Goal: Use online tool/utility: Utilize a website feature to perform a specific function

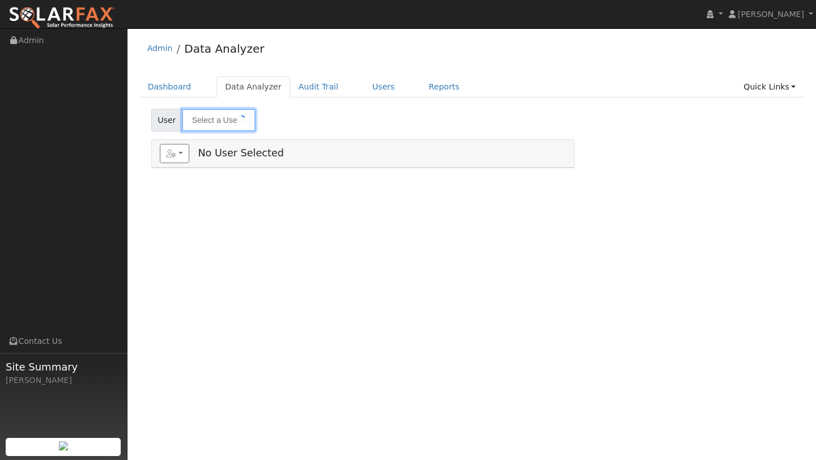
type input "Darren Siesel"
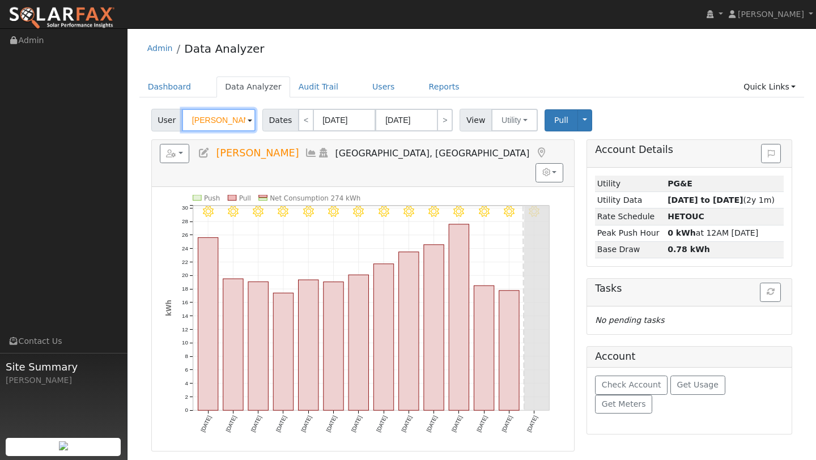
click at [231, 120] on input "Darren Siesel" at bounding box center [219, 120] width 74 height 23
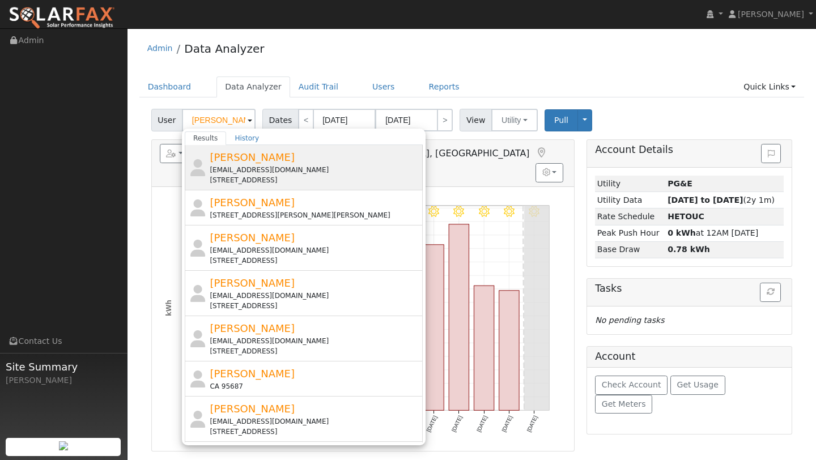
click at [248, 159] on span "[PERSON_NAME]" at bounding box center [252, 157] width 85 height 12
type input "[PERSON_NAME]"
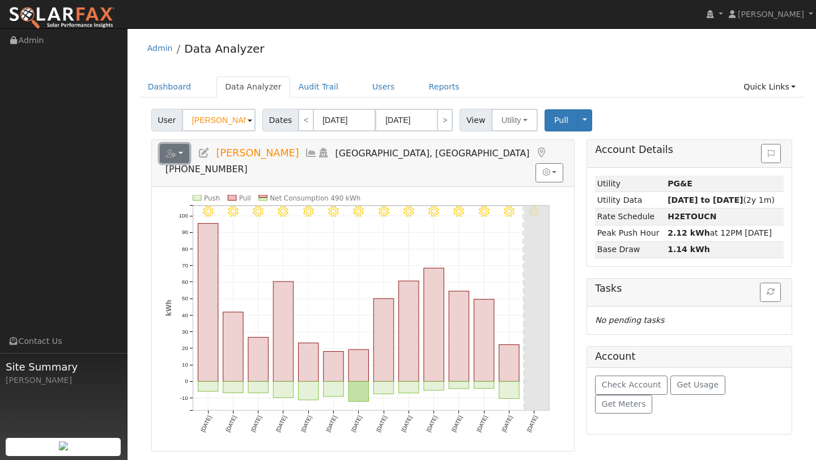
click at [177, 156] on button "button" at bounding box center [175, 153] width 30 height 19
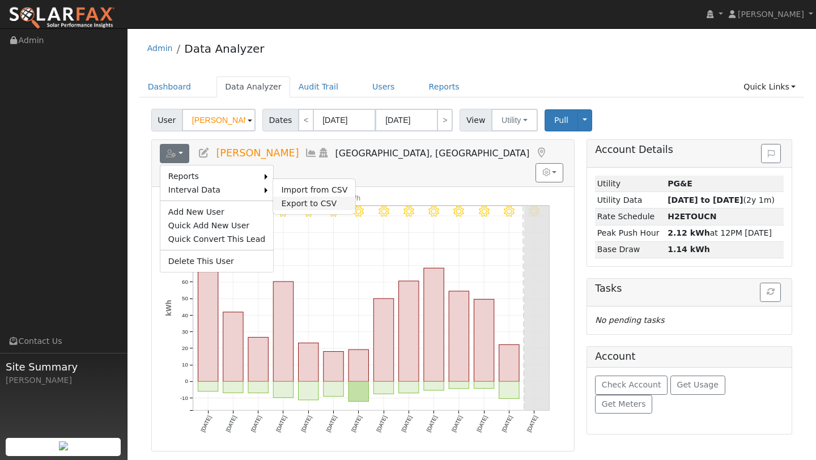
click at [294, 203] on link "Export to CSV" at bounding box center [314, 204] width 82 height 14
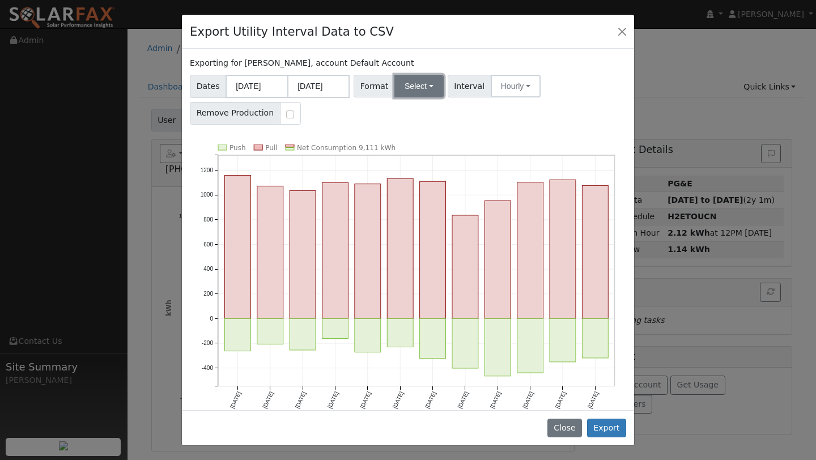
click at [405, 85] on button "Select" at bounding box center [418, 86] width 49 height 23
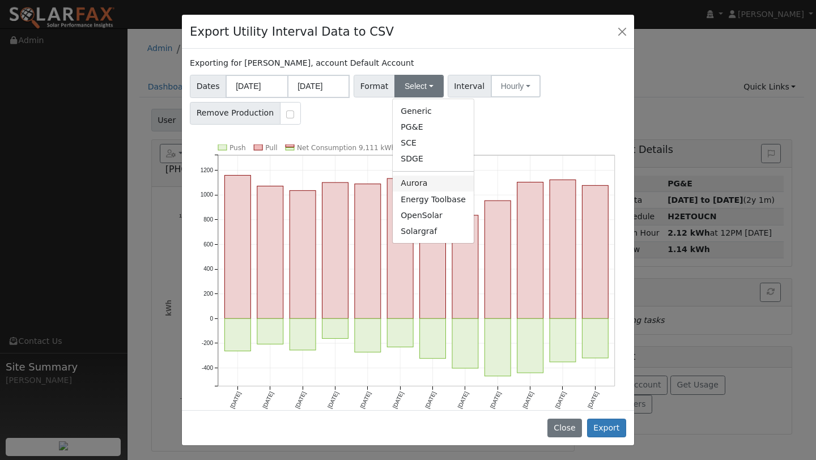
click at [412, 179] on link "Aurora" at bounding box center [433, 184] width 81 height 16
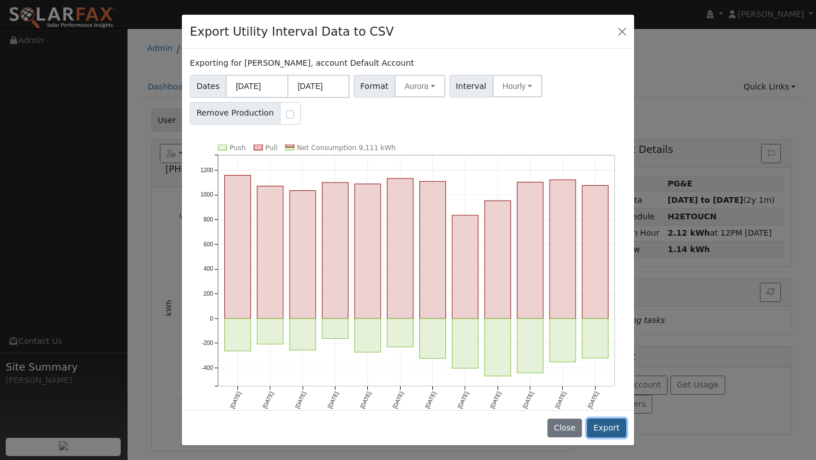
click at [606, 428] on button "Export" at bounding box center [606, 428] width 39 height 19
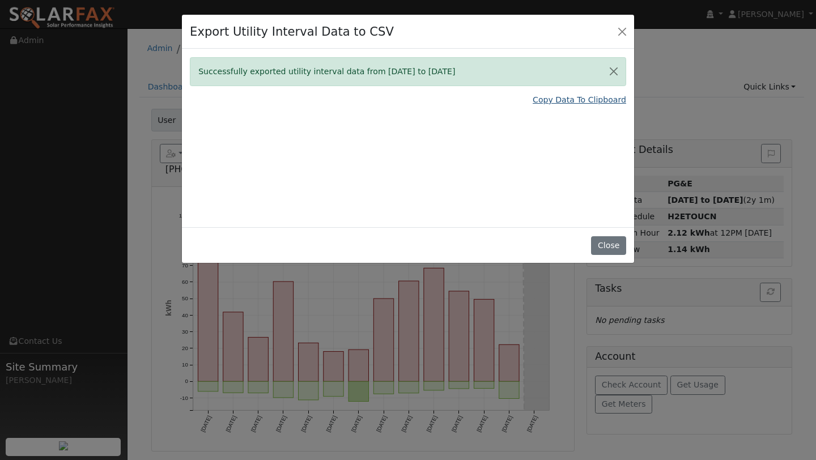
click at [592, 104] on link "Copy Data To Clipboard" at bounding box center [578, 100] width 93 height 12
click at [617, 41] on div "Export Utility Interval Data to CSV" at bounding box center [408, 32] width 452 height 35
click at [617, 38] on button "Close" at bounding box center [622, 31] width 16 height 16
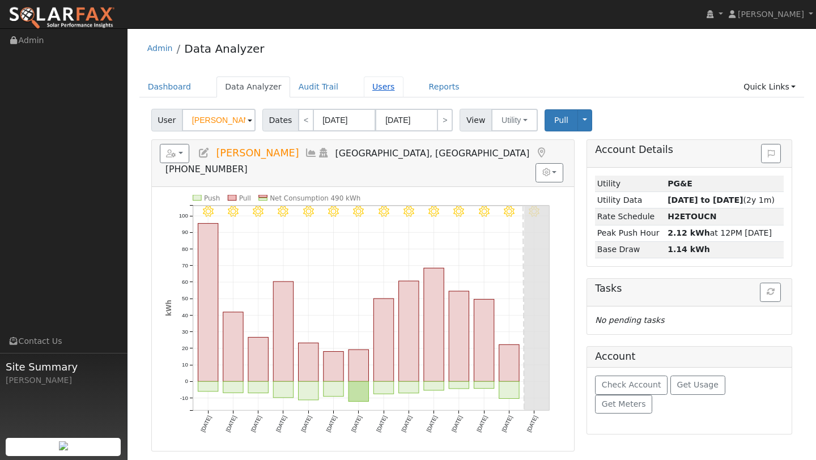
click at [364, 85] on link "Users" at bounding box center [384, 86] width 40 height 21
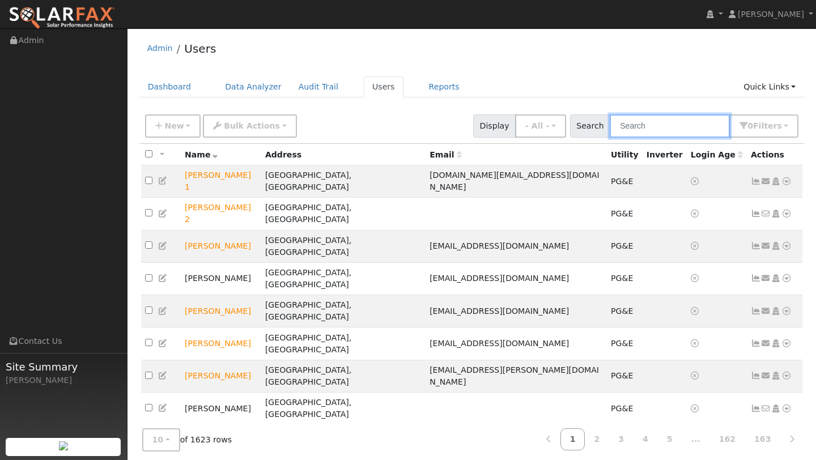
click at [656, 125] on input "text" at bounding box center [669, 125] width 120 height 23
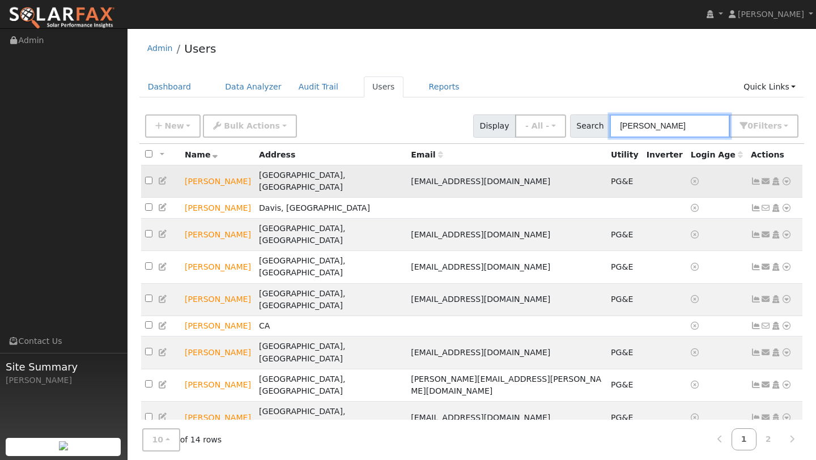
type input "brian"
click at [791, 177] on icon at bounding box center [786, 181] width 10 height 8
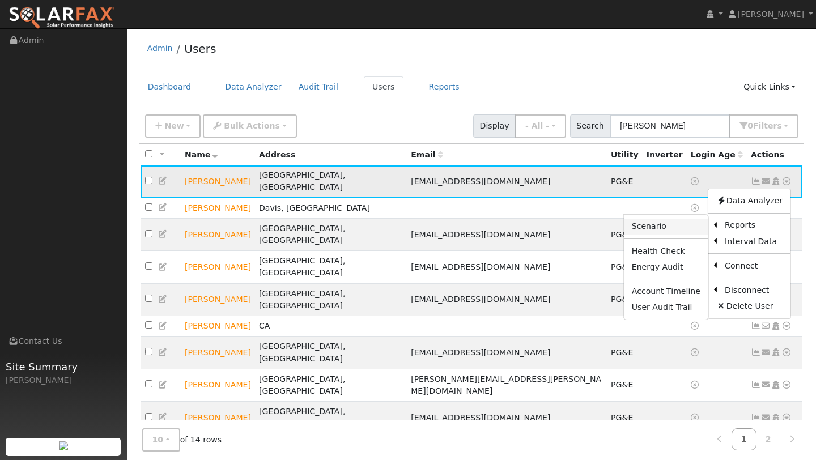
click at [683, 219] on link "Scenario" at bounding box center [666, 227] width 84 height 16
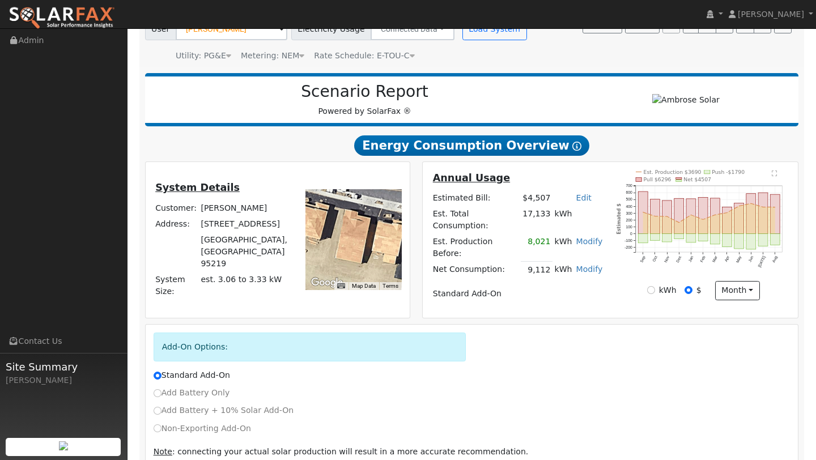
scroll to position [140, 0]
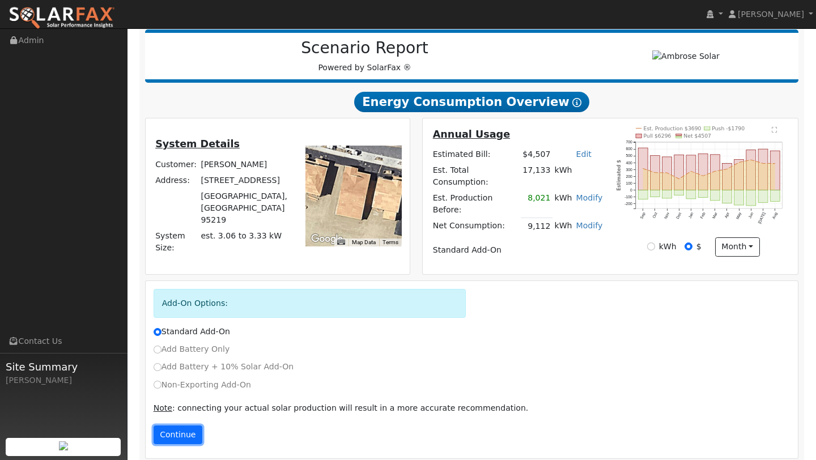
click at [172, 425] on button "Continue" at bounding box center [177, 434] width 49 height 19
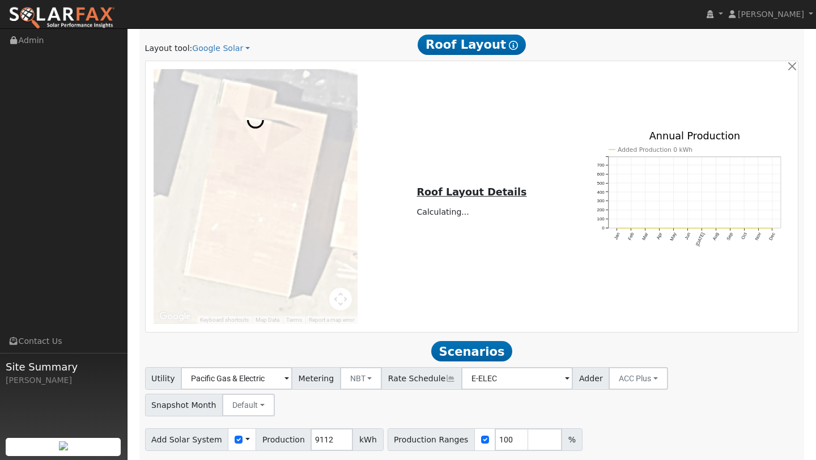
scroll to position [731, 0]
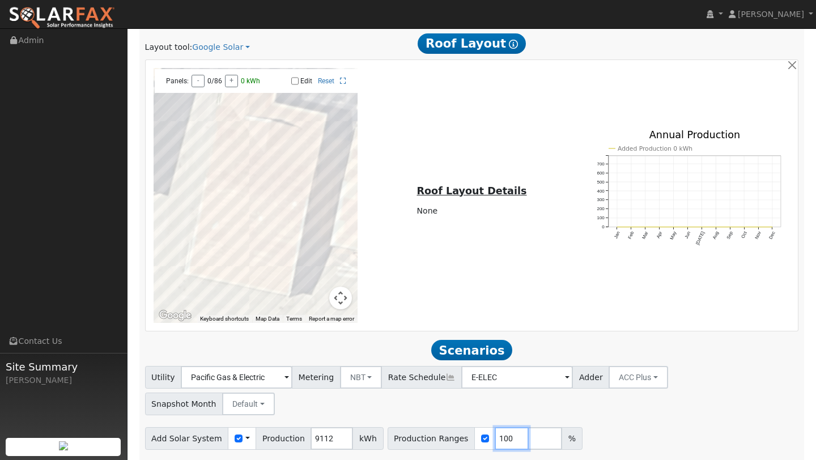
click at [500, 427] on input "100" at bounding box center [511, 438] width 34 height 23
click at [342, 377] on button "NBT" at bounding box center [361, 377] width 42 height 23
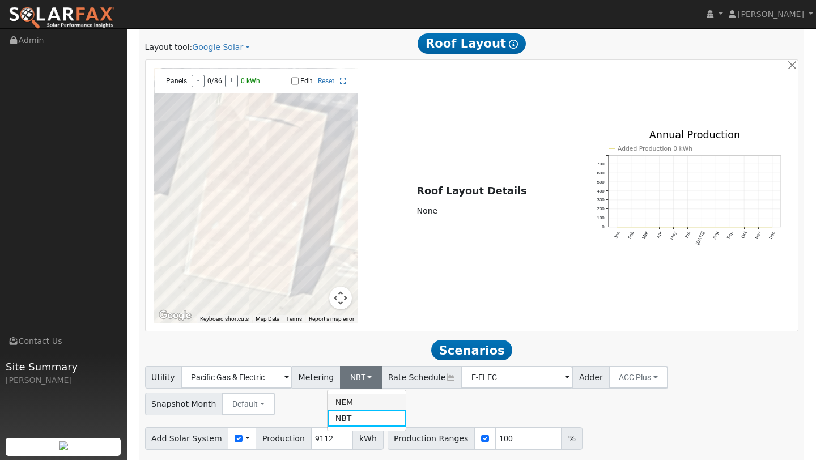
click at [344, 394] on link "NEM" at bounding box center [366, 402] width 79 height 16
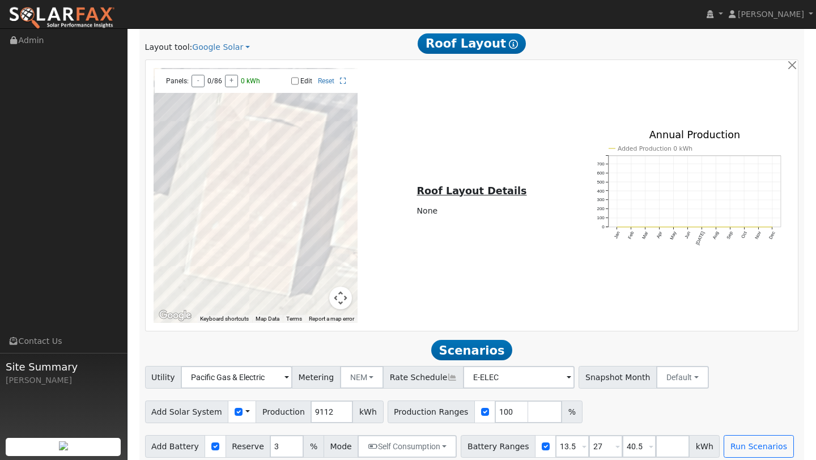
click at [383, 314] on div "← Move left → Move right ↑ Move up ↓ Move down + Zoom in - Zoom out Home Jump l…" at bounding box center [472, 195] width 652 height 271
click at [500, 405] on input "100" at bounding box center [511, 411] width 34 height 23
type input "180"
click at [741, 435] on button "Run Scenarios" at bounding box center [758, 446] width 70 height 23
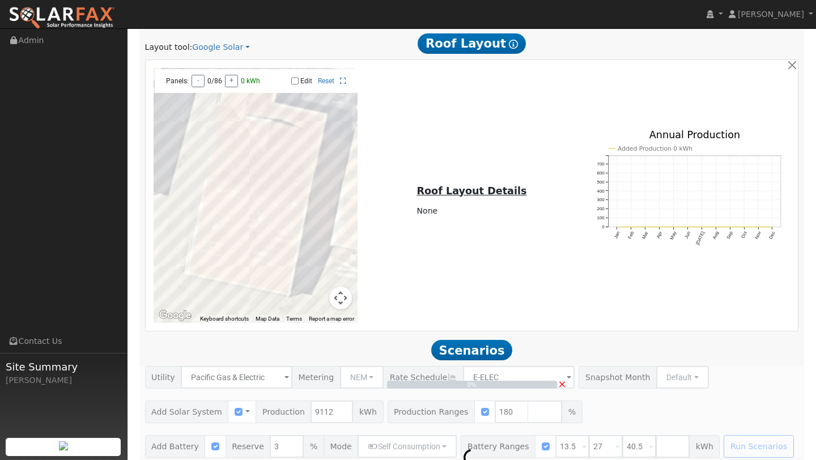
click at [347, 287] on button "Map camera controls" at bounding box center [340, 298] width 23 height 23
click at [314, 287] on button "Zoom out" at bounding box center [312, 298] width 23 height 23
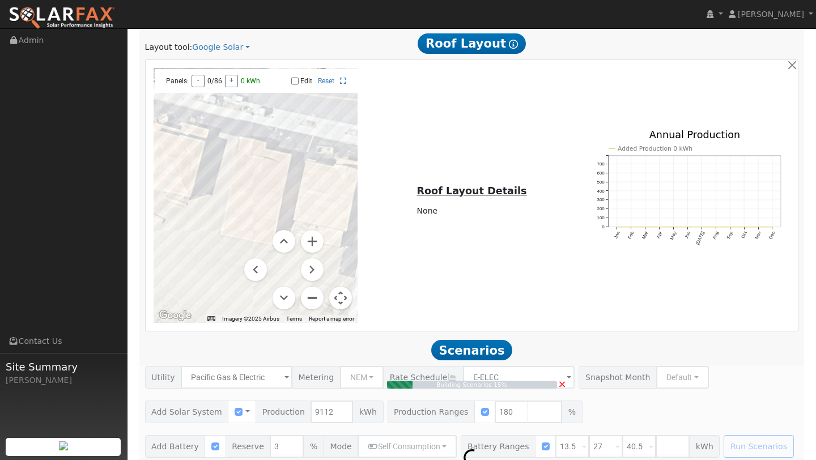
click at [314, 287] on button "Zoom out" at bounding box center [312, 298] width 23 height 23
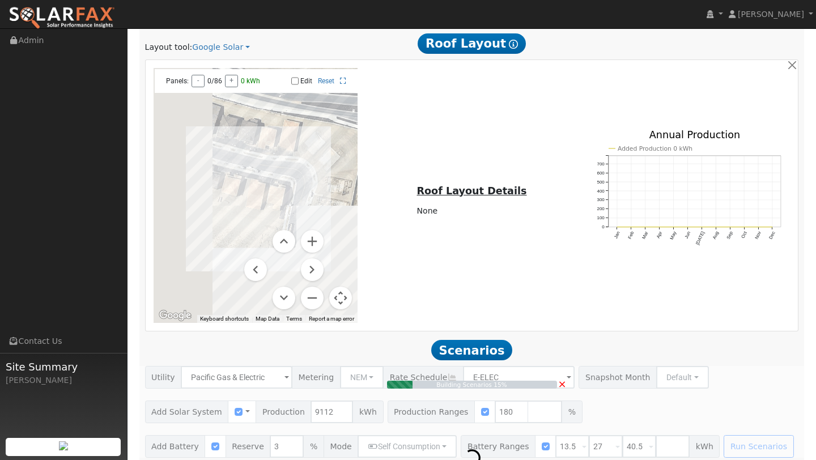
click at [335, 287] on button "Map camera controls" at bounding box center [340, 298] width 23 height 23
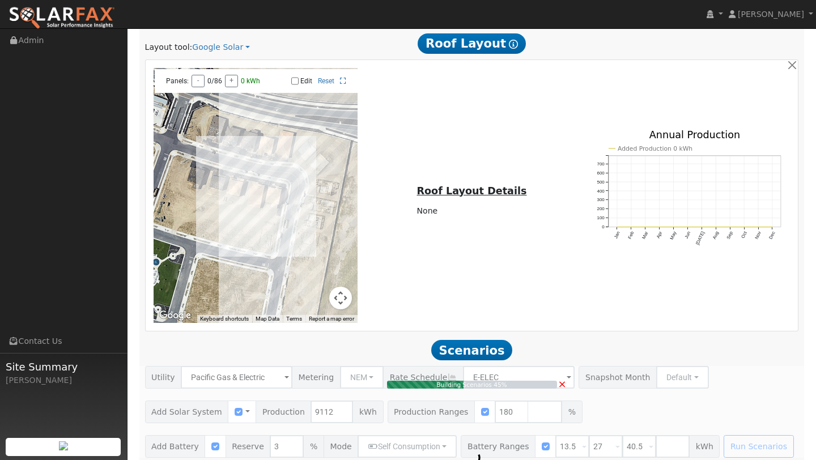
click at [336, 287] on button "Map camera controls" at bounding box center [340, 298] width 23 height 23
click at [312, 237] on button "Zoom in" at bounding box center [312, 241] width 23 height 23
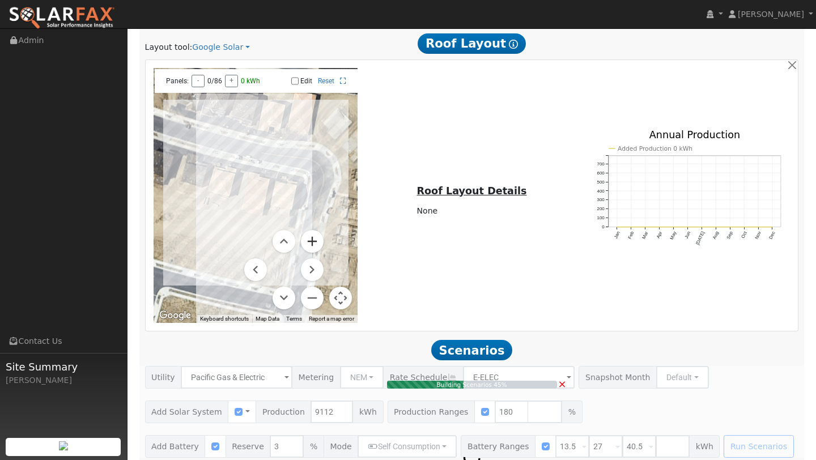
click at [312, 237] on button "Zoom in" at bounding box center [312, 241] width 23 height 23
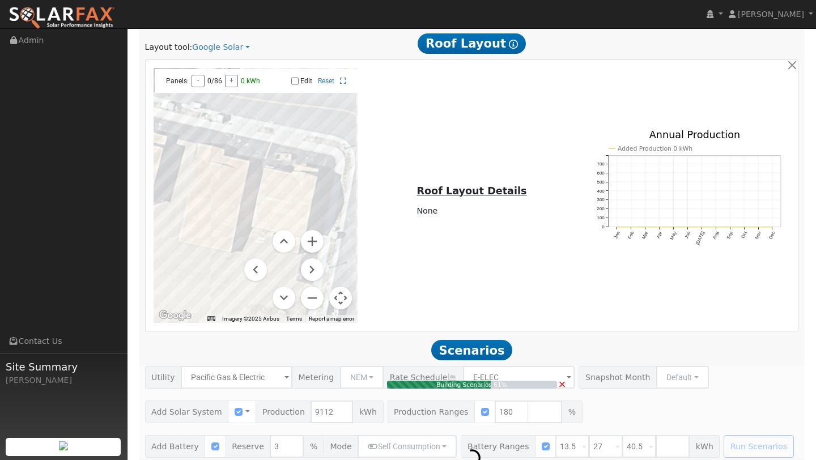
drag, startPoint x: 291, startPoint y: 172, endPoint x: 245, endPoint y: 179, distance: 45.9
click at [245, 179] on div at bounding box center [255, 195] width 204 height 255
click at [342, 288] on button "Map camera controls" at bounding box center [340, 298] width 23 height 23
type input "10.9"
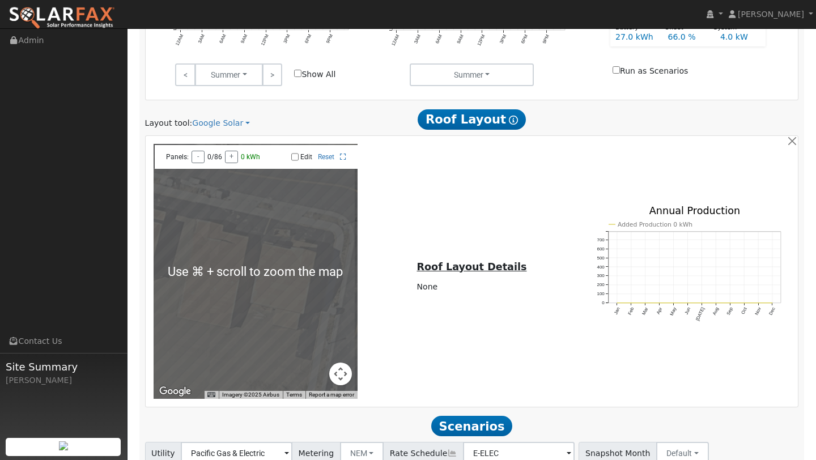
scroll to position [866, 0]
